Goal: Navigation & Orientation: Find specific page/section

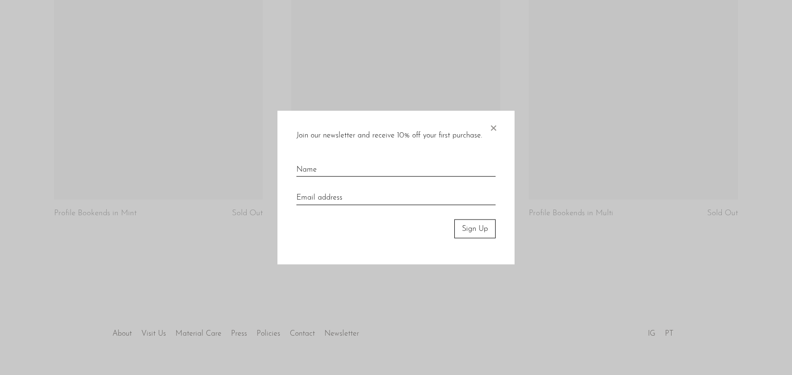
scroll to position [912, 0]
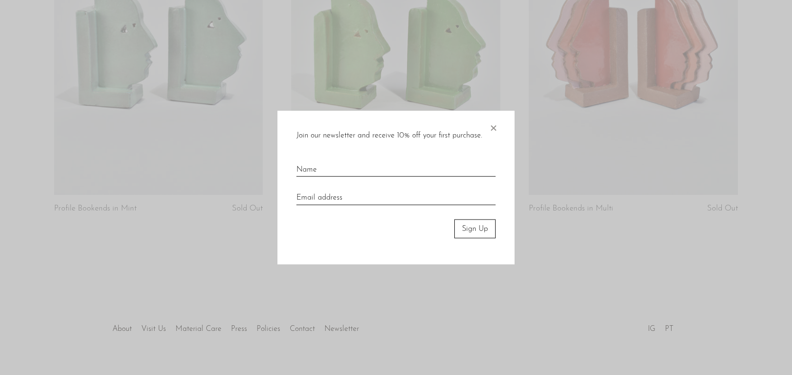
click at [493, 128] on span "×" at bounding box center [492, 125] width 9 height 30
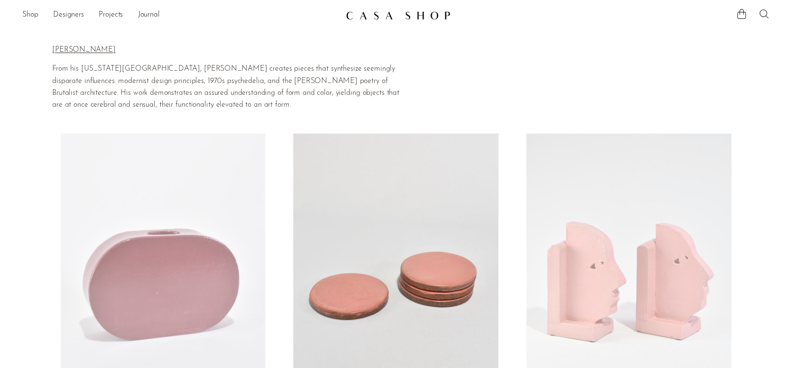
scroll to position [0, 0]
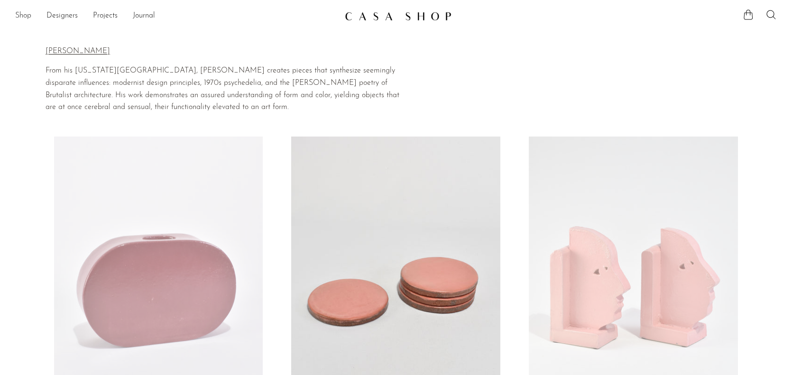
click at [28, 18] on link "Shop" at bounding box center [23, 16] width 16 height 12
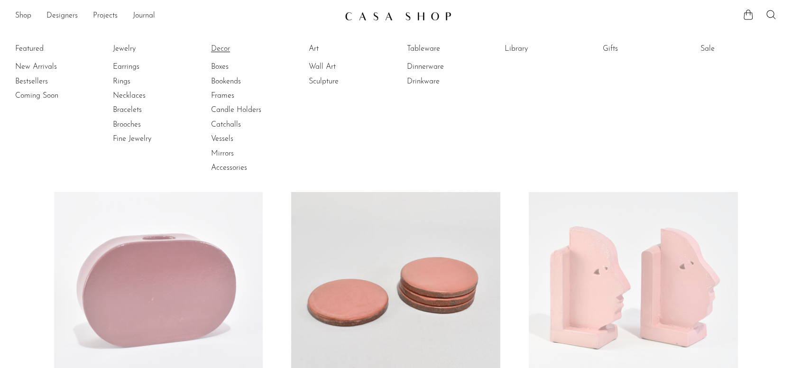
click at [225, 47] on link "Decor" at bounding box center [246, 49] width 71 height 10
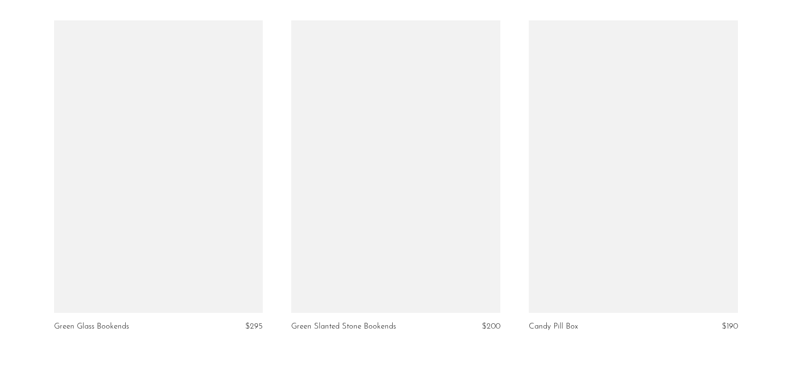
scroll to position [3957, 0]
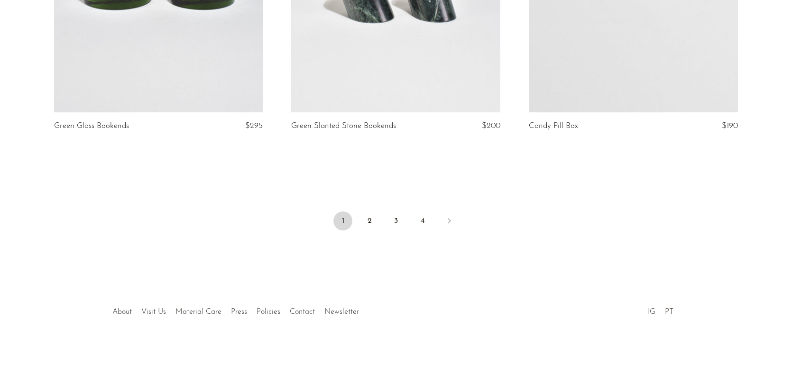
click at [304, 314] on link "Contact" at bounding box center [302, 312] width 25 height 8
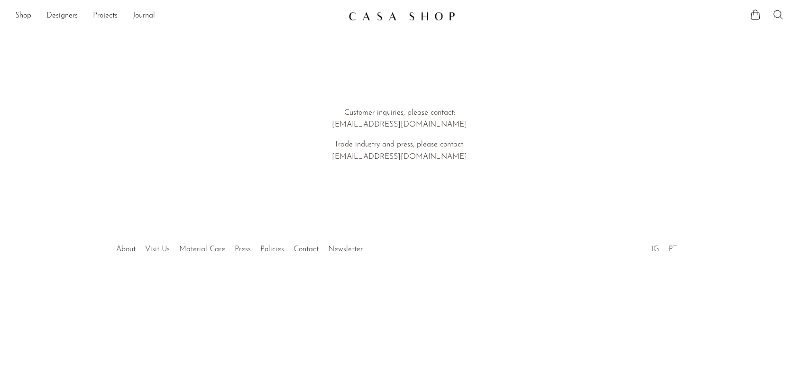
click at [151, 251] on link "Visit Us" at bounding box center [157, 250] width 25 height 8
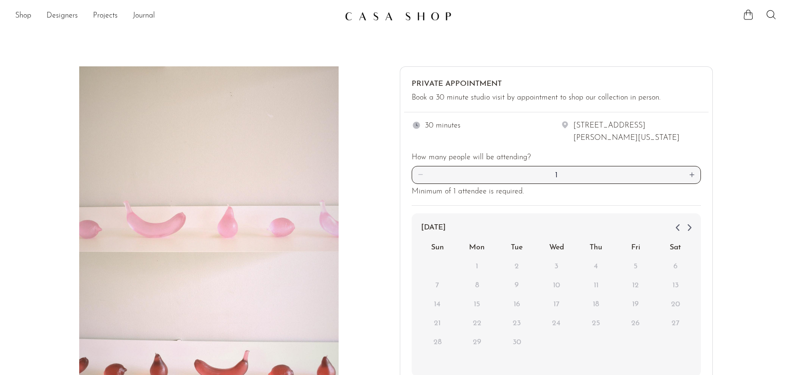
drag, startPoint x: 574, startPoint y: 136, endPoint x: 639, endPoint y: 136, distance: 65.0
click at [639, 136] on div "1906 North Hamilton Street (Suite G) Richmond, Virginia" at bounding box center [637, 132] width 128 height 24
copy div "Richmond, Virginia"
click at [24, 16] on link "Shop" at bounding box center [23, 16] width 16 height 12
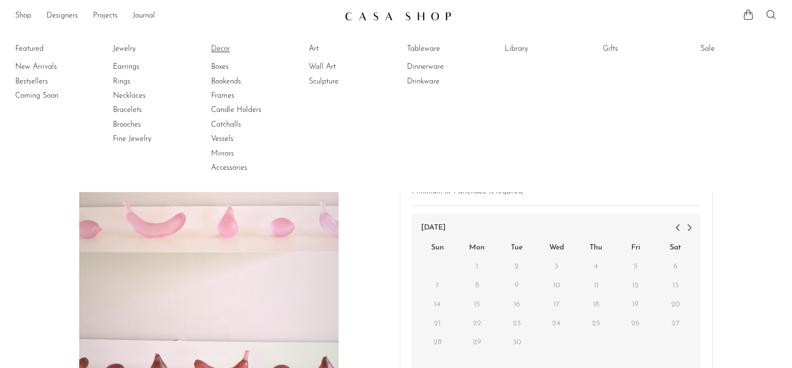
click at [226, 48] on link "Decor" at bounding box center [246, 49] width 71 height 10
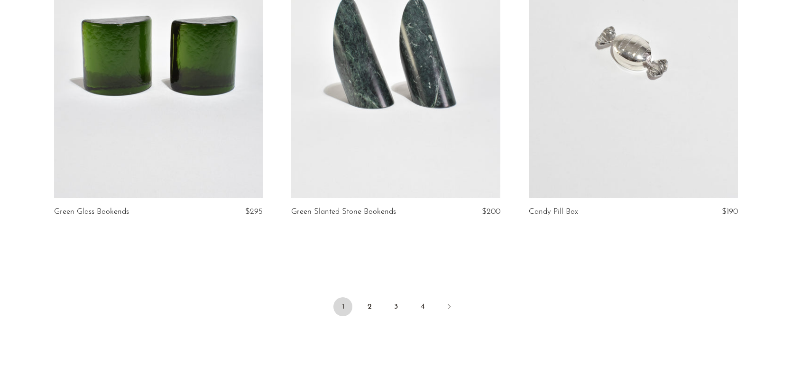
scroll to position [3888, 0]
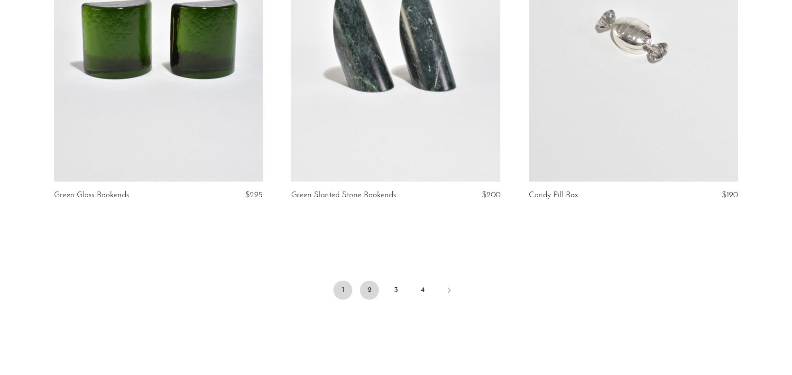
click at [369, 284] on link "2" at bounding box center [369, 290] width 19 height 19
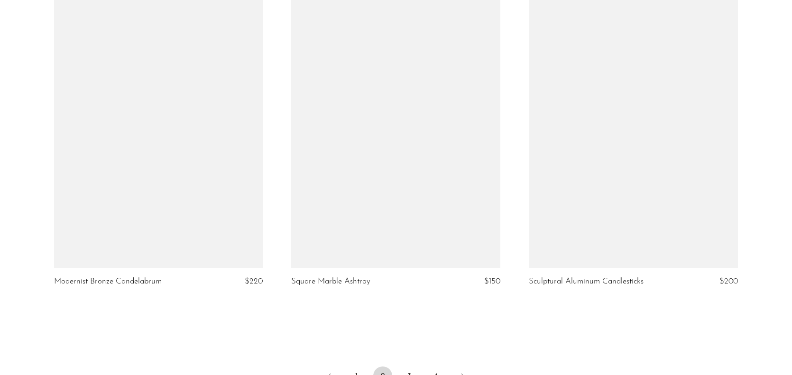
scroll to position [3949, 0]
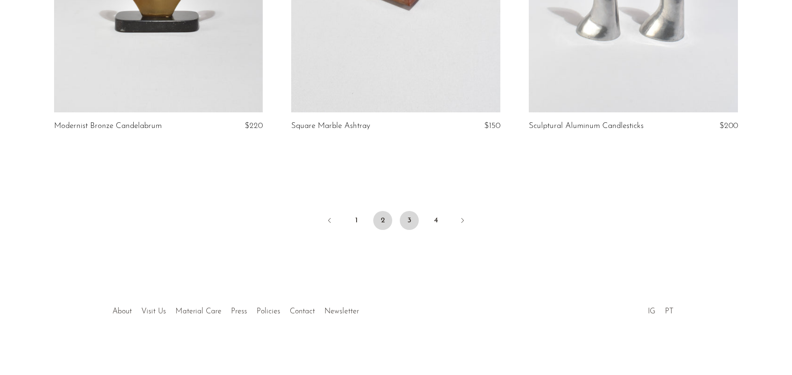
click at [413, 225] on link "3" at bounding box center [409, 220] width 19 height 19
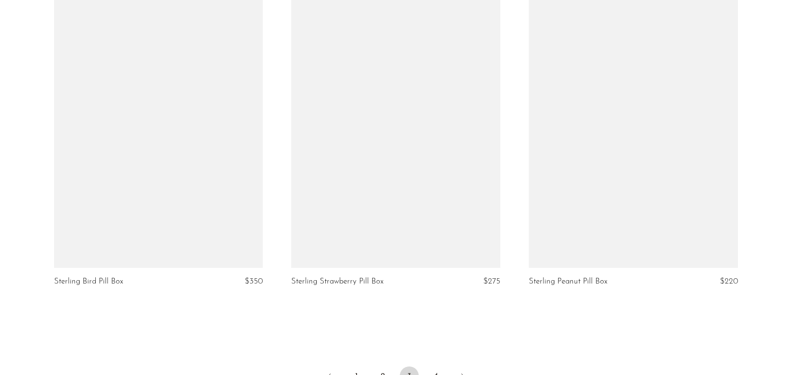
scroll to position [3949, 0]
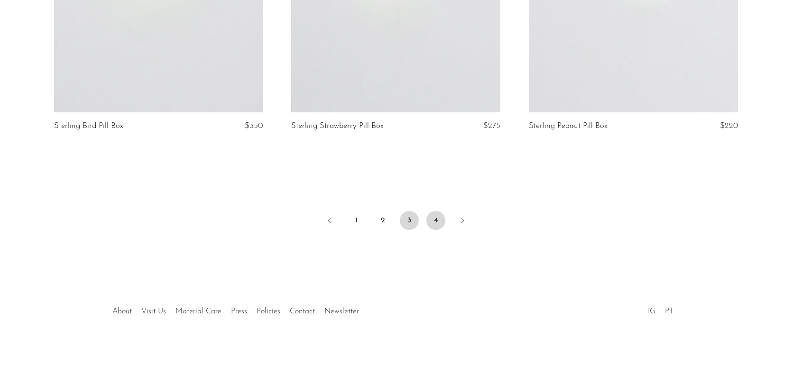
click at [437, 222] on link "4" at bounding box center [435, 220] width 19 height 19
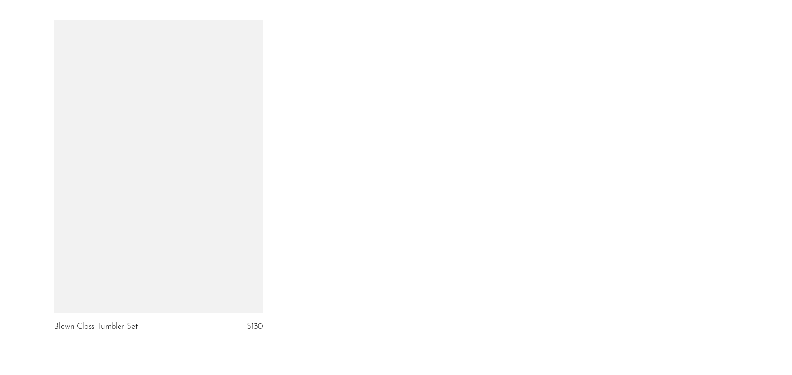
scroll to position [759, 0]
